Goal: Transaction & Acquisition: Purchase product/service

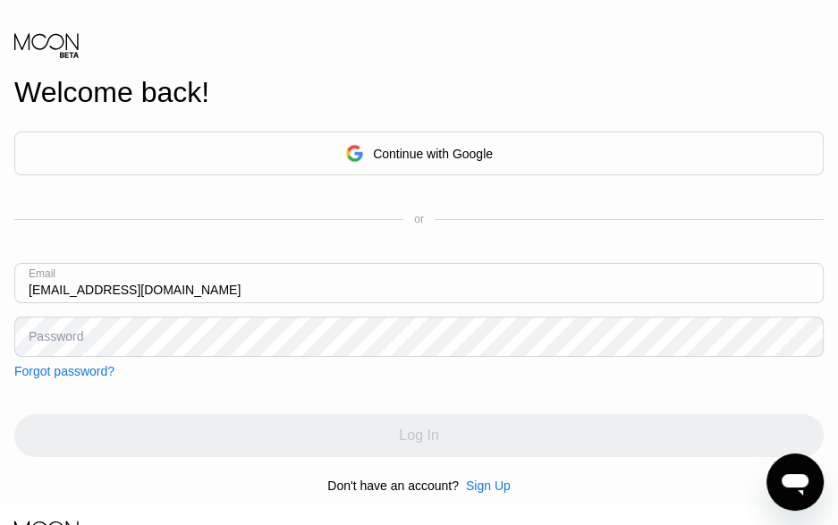
type input "[EMAIL_ADDRESS][DOMAIN_NAME]"
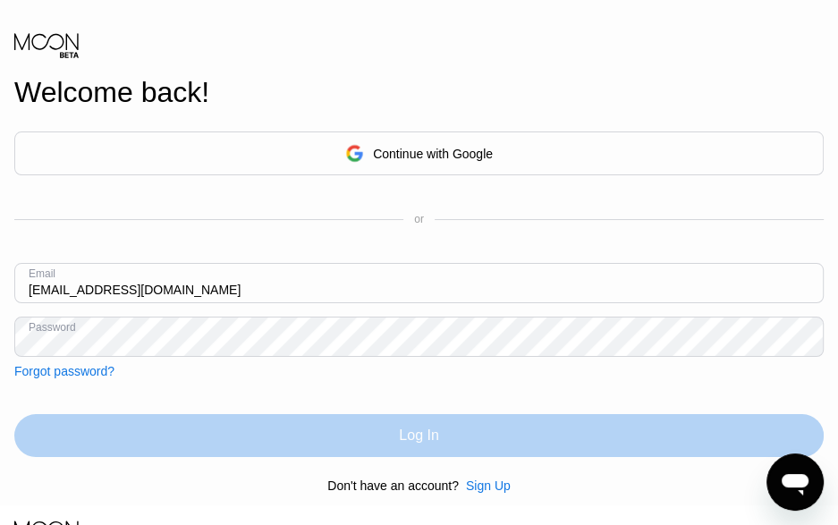
click at [388, 452] on div "Log In" at bounding box center [418, 435] width 809 height 43
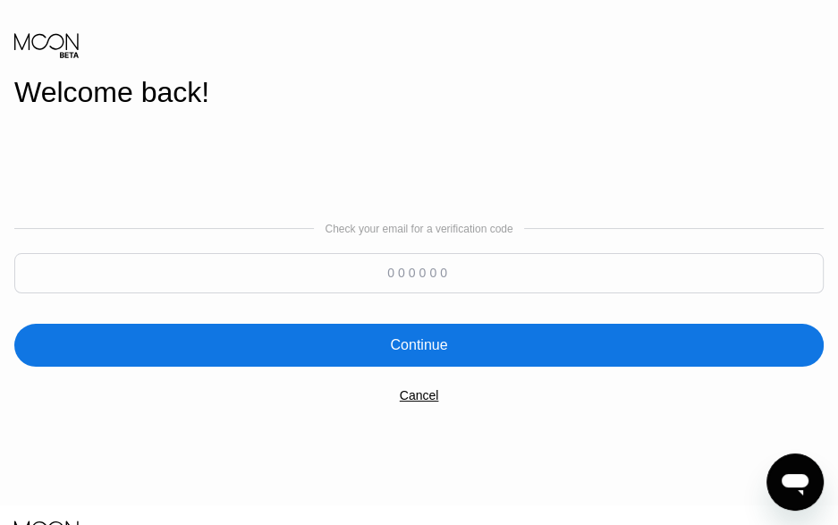
click at [401, 277] on input at bounding box center [418, 273] width 809 height 40
paste input "366197"
type input "366197"
click at [439, 354] on div "Continue" at bounding box center [418, 345] width 57 height 18
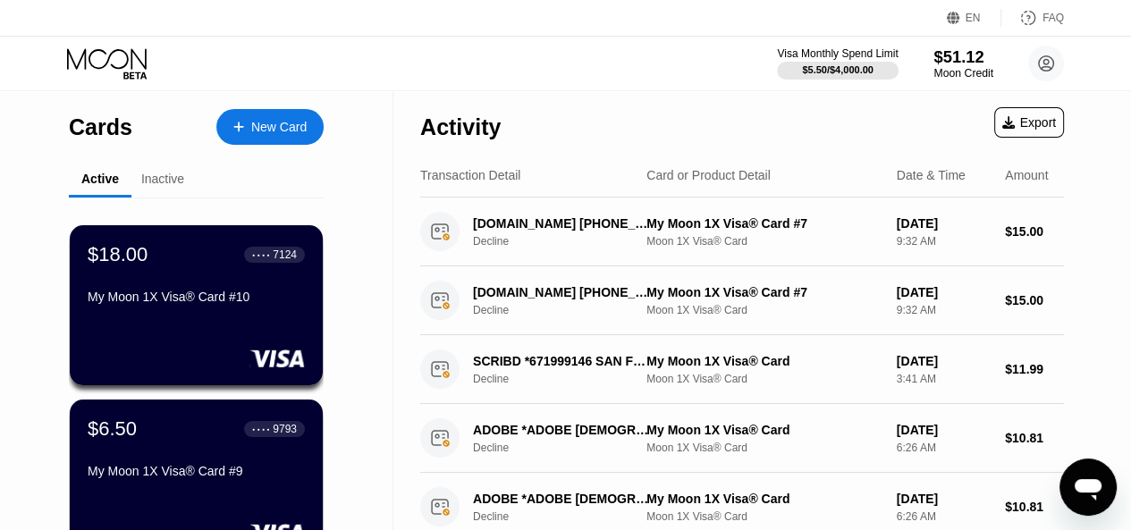
click at [837, 54] on div "$51.12" at bounding box center [964, 56] width 60 height 19
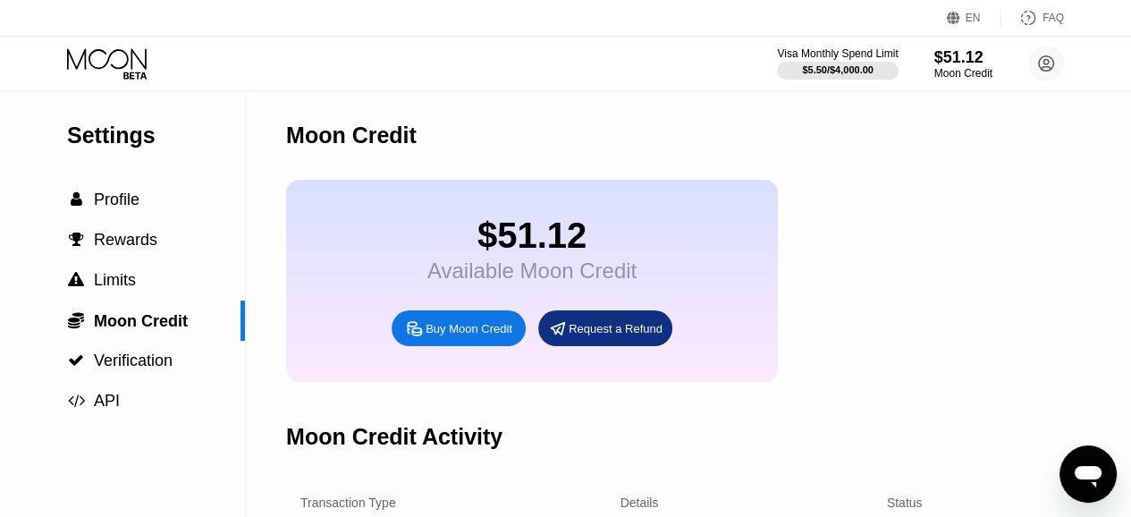
click at [466, 330] on div "Buy Moon Credit" at bounding box center [459, 328] width 134 height 36
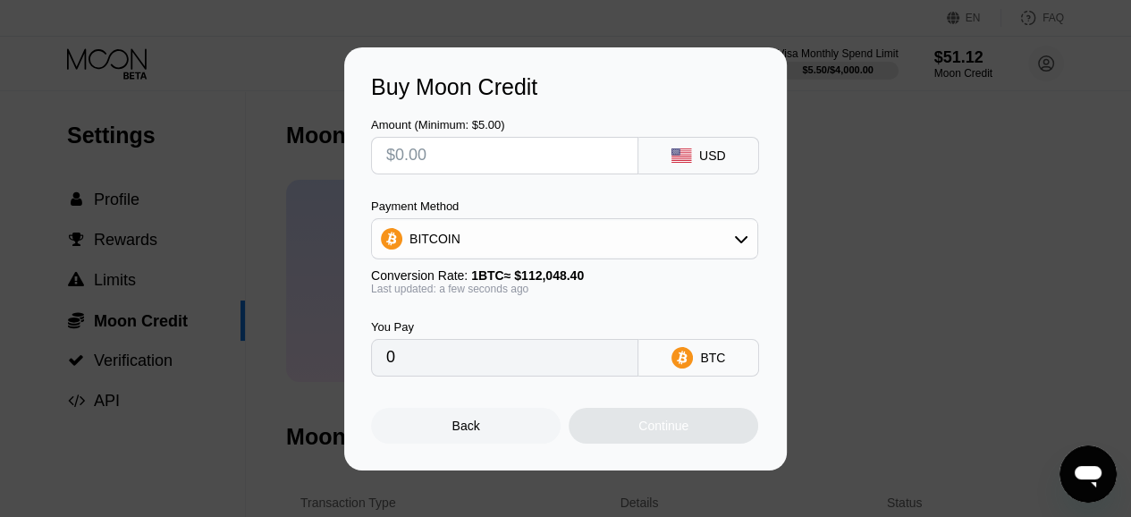
click at [587, 138] on input "text" at bounding box center [504, 156] width 237 height 36
type input "$11"
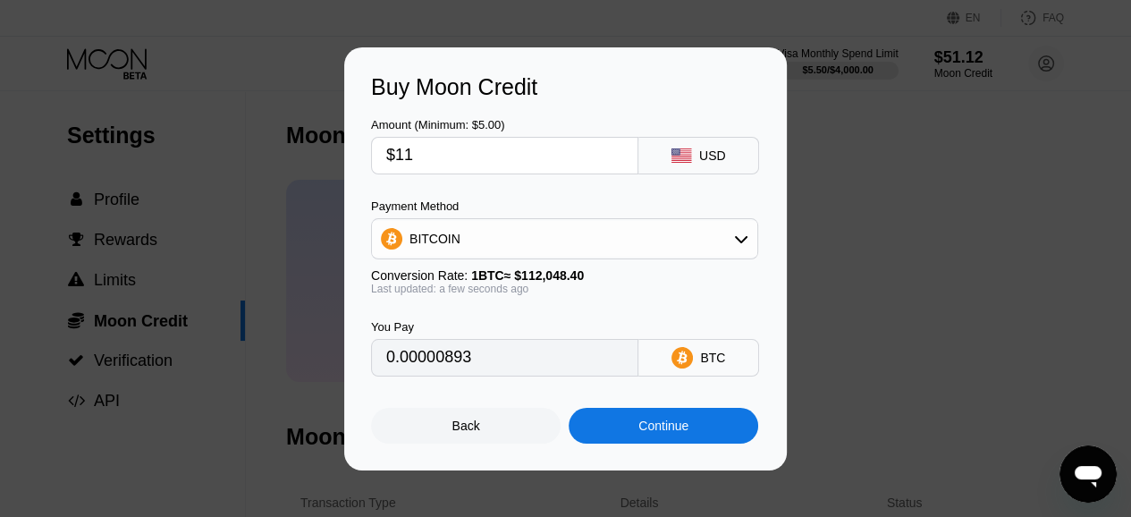
type input "0.00009818"
type input "$1100"
type input "0.00981719"
type input "$1100"
type input "0.00982143"
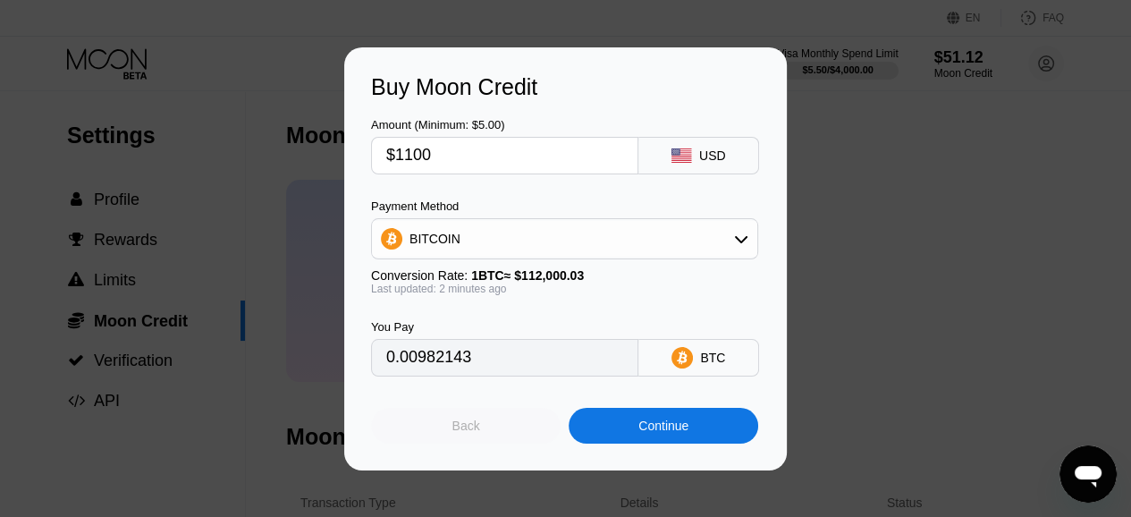
click at [466, 430] on div "Back" at bounding box center [466, 426] width 28 height 14
